Goal: Task Accomplishment & Management: Manage account settings

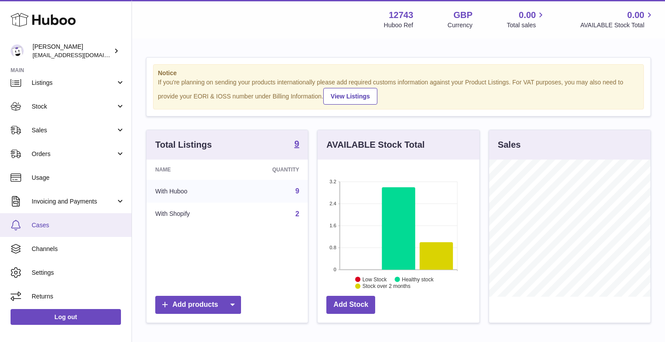
scroll to position [33, 0]
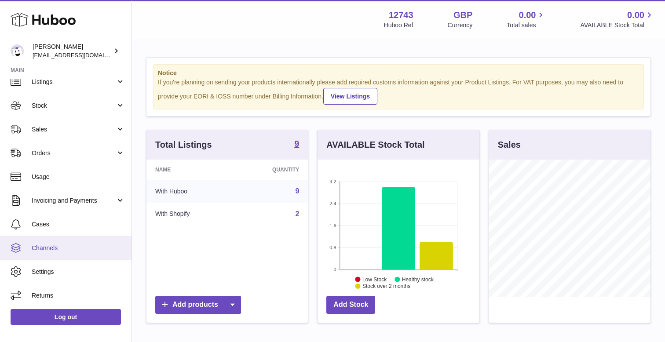
click at [59, 244] on span "Channels" at bounding box center [78, 248] width 93 height 8
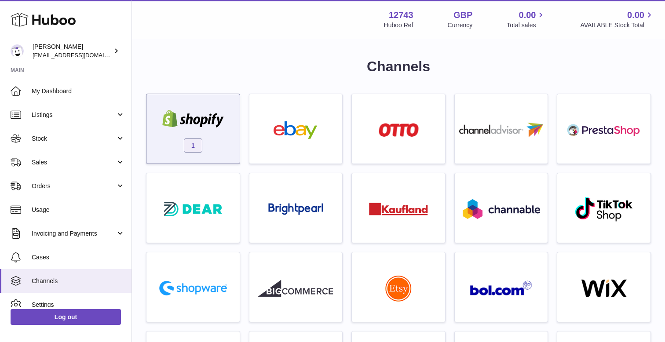
click at [212, 126] on img at bounding box center [193, 119] width 75 height 18
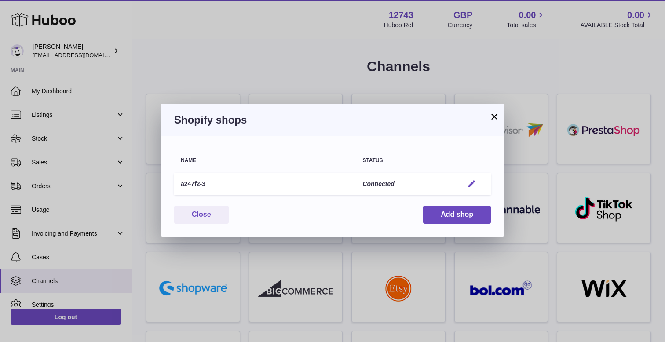
click at [476, 184] on em "button" at bounding box center [471, 183] width 9 height 9
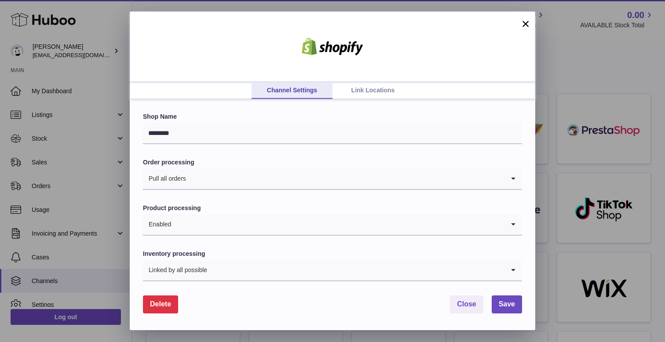
click at [383, 88] on link "Link Locations" at bounding box center [372, 90] width 81 height 17
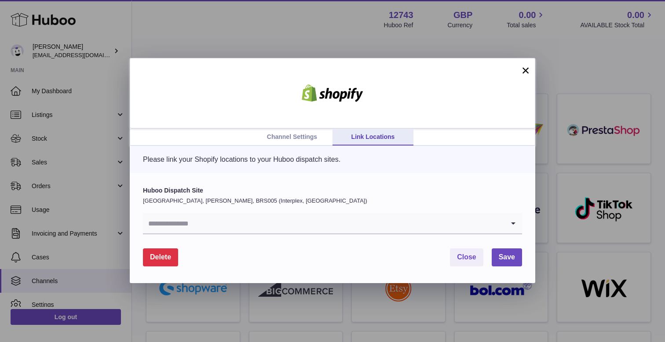
click at [253, 223] on input "Search for option" at bounding box center [323, 223] width 361 height 20
click at [316, 181] on div "Huboo Dispatch Site [GEOGRAPHIC_DATA], [PERSON_NAME], BRS005 (Interplex, [GEOGR…" at bounding box center [332, 228] width 405 height 110
click at [523, 72] on button "×" at bounding box center [525, 70] width 11 height 11
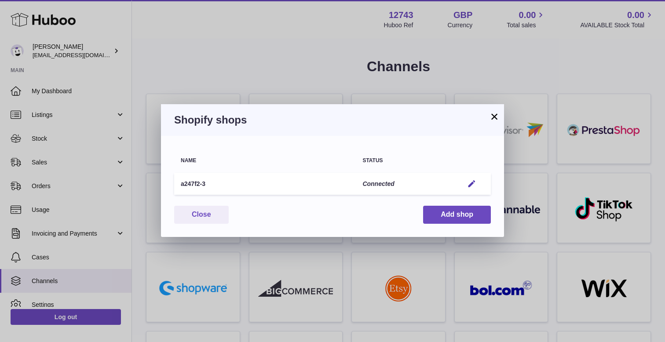
click at [495, 113] on button "×" at bounding box center [494, 116] width 11 height 11
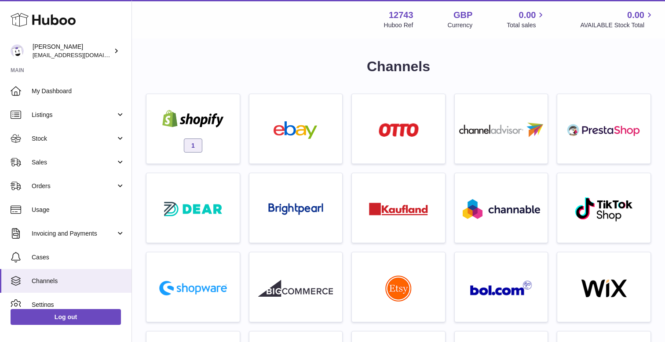
click at [313, 19] on div "Menu Huboo 12743 Huboo Ref GBP Currency 0.00 Total sales 0.00 AVAILABLE Stock T…" at bounding box center [398, 19] width 512 height 20
